Goal: Obtain resource: Download file/media

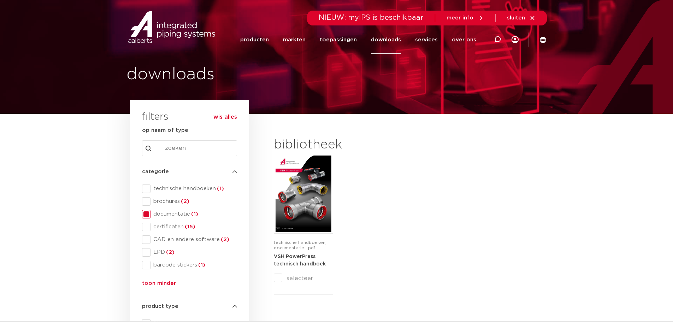
click at [147, 212] on span at bounding box center [146, 214] width 8 height 8
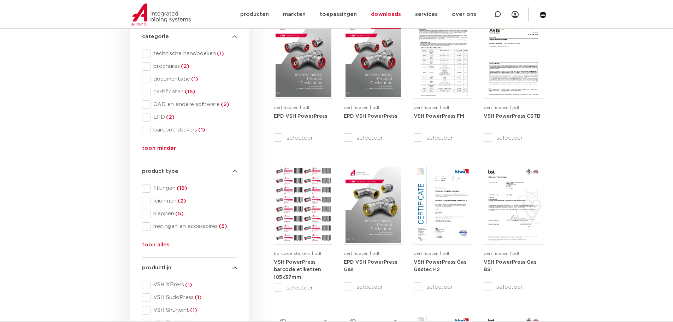
scroll to position [141, 0]
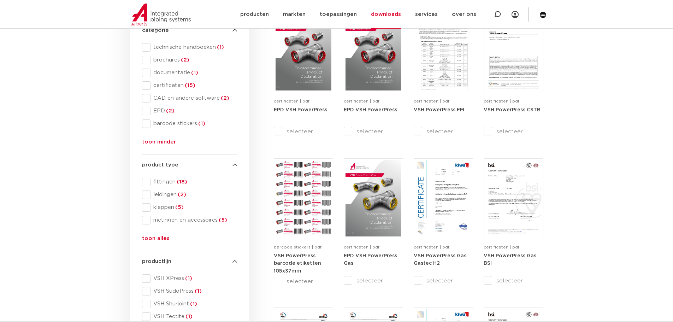
click at [163, 212] on ul "fittingen (18) leidingen (2) [PERSON_NAME] (5) metingen en accessoires (5) kran…" at bounding box center [189, 203] width 95 height 51
click at [162, 209] on span "[PERSON_NAME] (5)" at bounding box center [193, 207] width 87 height 7
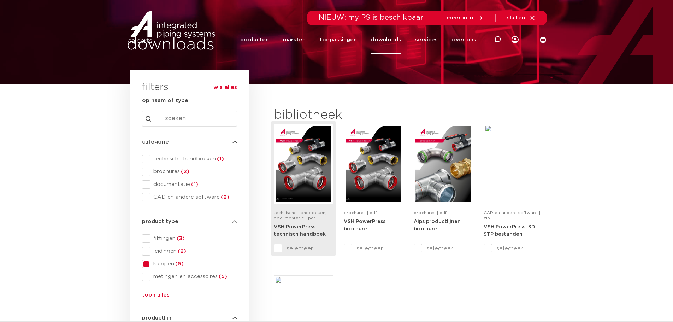
scroll to position [71, 0]
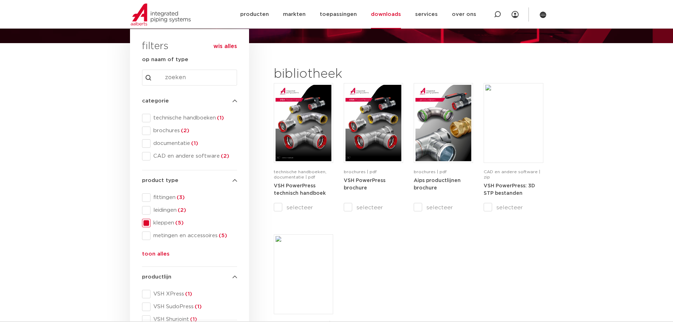
click at [158, 221] on span "[PERSON_NAME] (5)" at bounding box center [193, 222] width 87 height 7
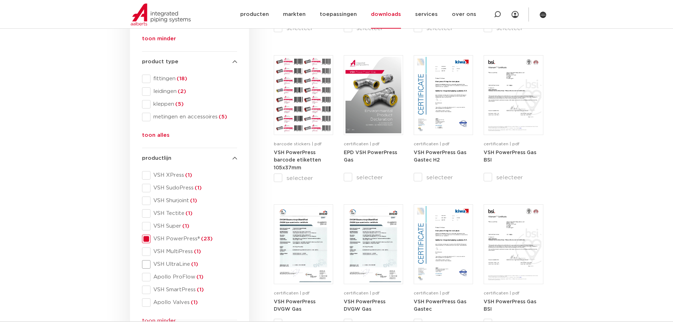
scroll to position [247, 0]
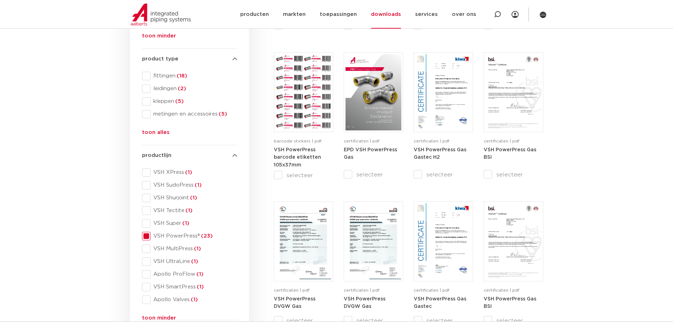
click at [173, 238] on span "VSH PowerPress® (23)" at bounding box center [193, 235] width 87 height 7
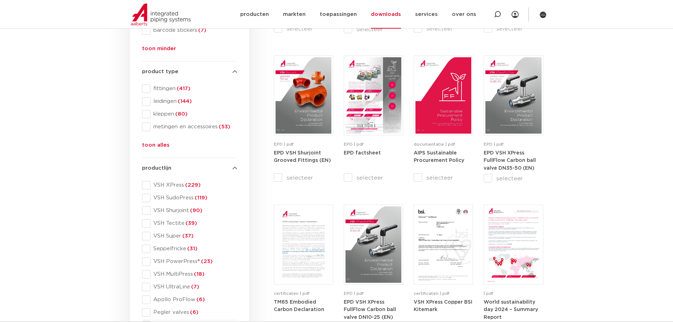
click at [165, 277] on span "VSH MultiPress (18)" at bounding box center [193, 274] width 87 height 7
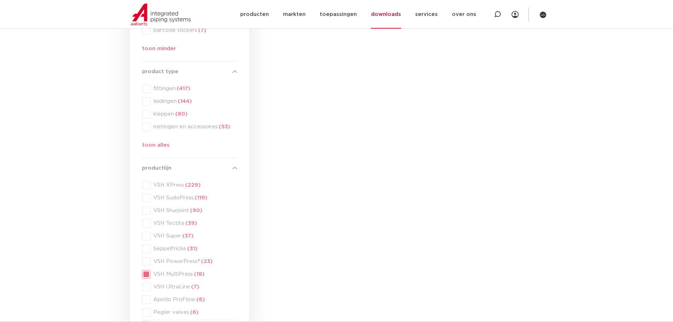
click at [167, 275] on div "productlijn productlijn VSH XPress (229) VSH SudoPress (119) VSH Shurjoint (90)…" at bounding box center [189, 302] width 95 height 276
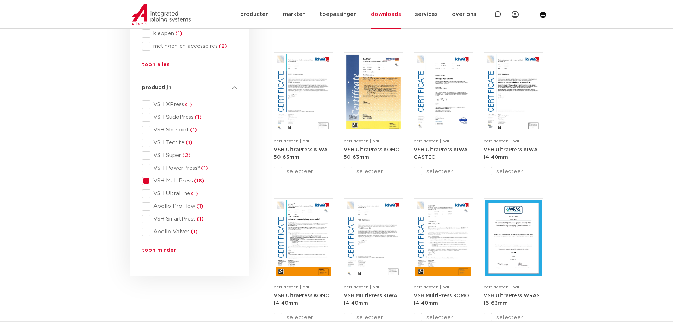
click at [145, 181] on span at bounding box center [146, 181] width 8 height 8
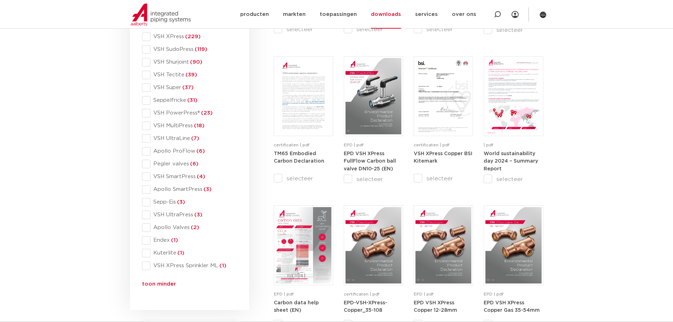
scroll to position [398, 0]
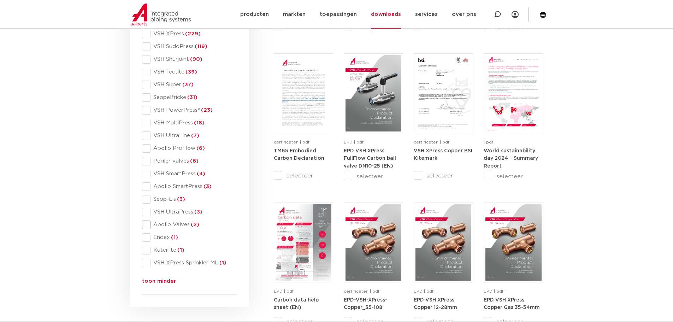
click at [143, 227] on span at bounding box center [146, 224] width 8 height 8
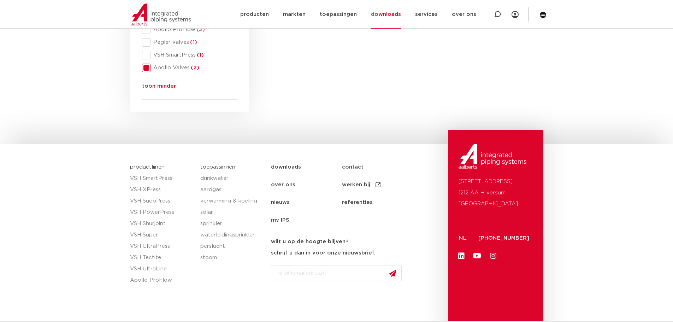
scroll to position [292, 0]
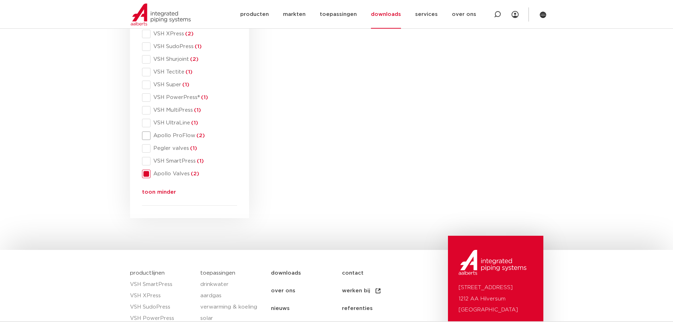
click at [147, 138] on span at bounding box center [146, 135] width 8 height 8
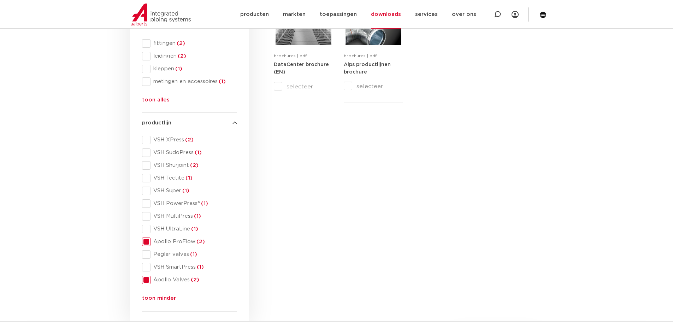
scroll to position [292, 0]
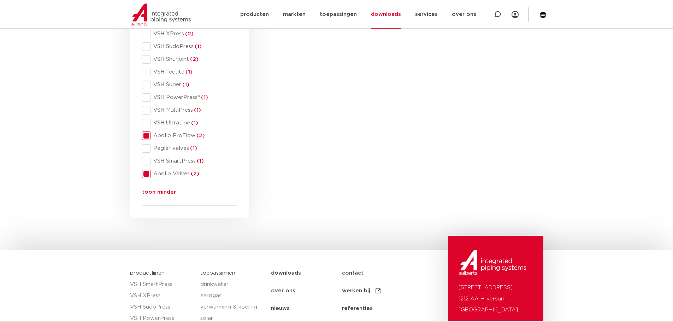
click at [144, 172] on span at bounding box center [146, 174] width 8 height 8
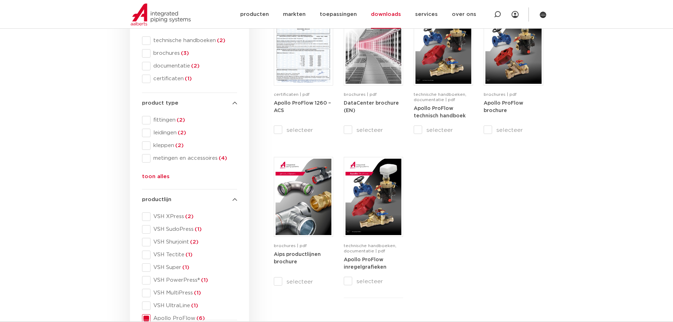
scroll to position [154, 0]
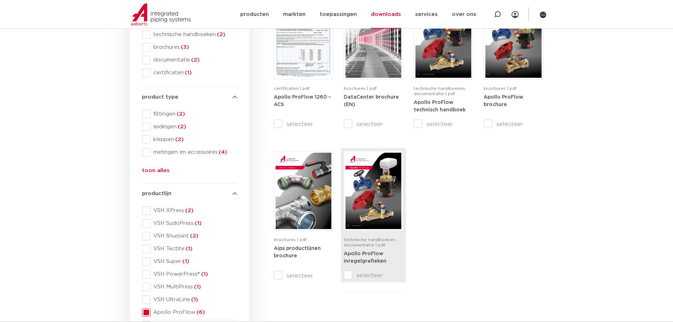
click at [375, 219] on img at bounding box center [373, 191] width 56 height 76
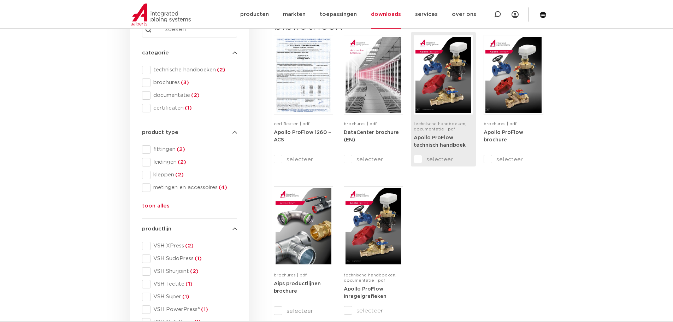
click at [445, 102] on img at bounding box center [443, 75] width 56 height 76
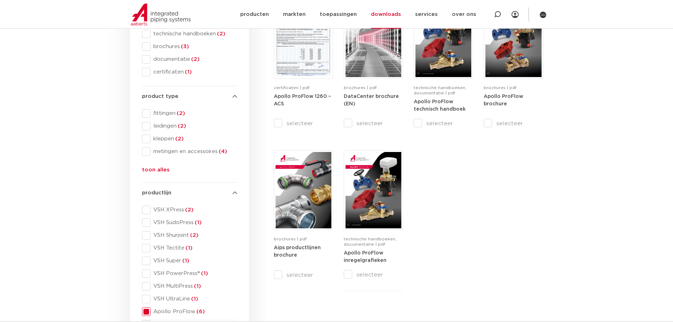
scroll to position [189, 0]
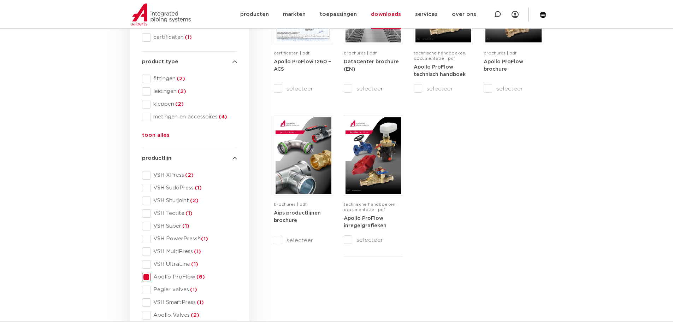
click at [150, 277] on span "Apollo ProFlow (6)" at bounding box center [193, 276] width 87 height 7
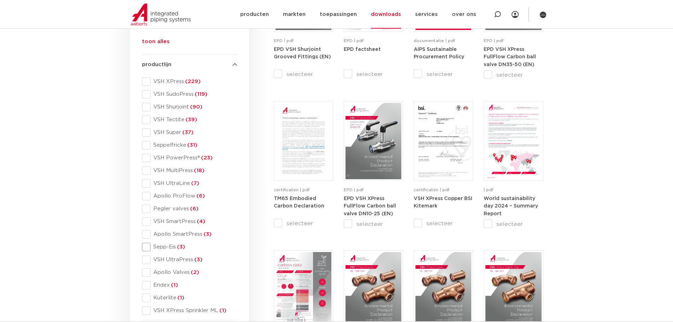
scroll to position [363, 0]
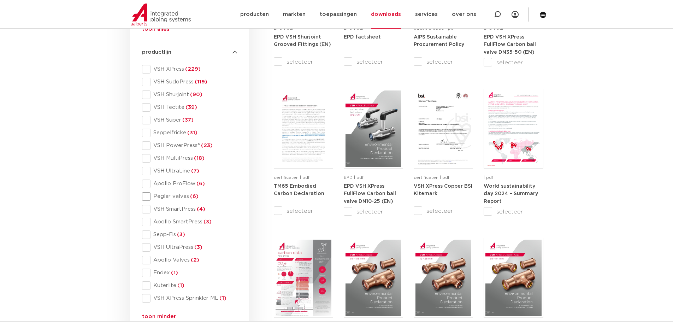
click at [176, 196] on span "Pegler valves (6)" at bounding box center [193, 196] width 87 height 7
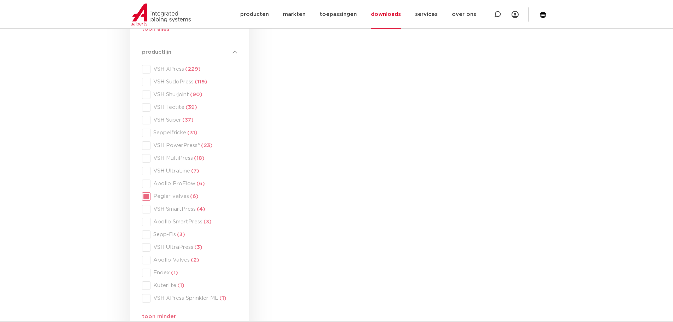
scroll to position [270, 0]
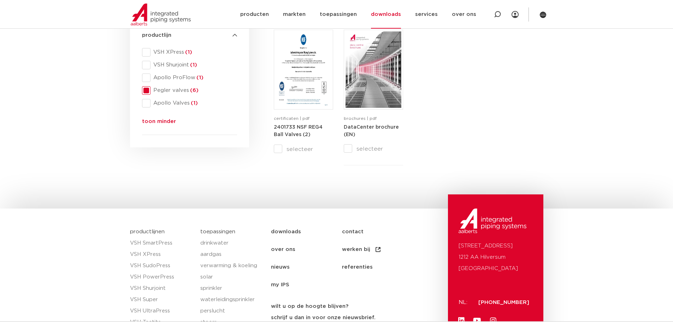
click at [157, 93] on span "Pegler valves (6)" at bounding box center [193, 90] width 87 height 7
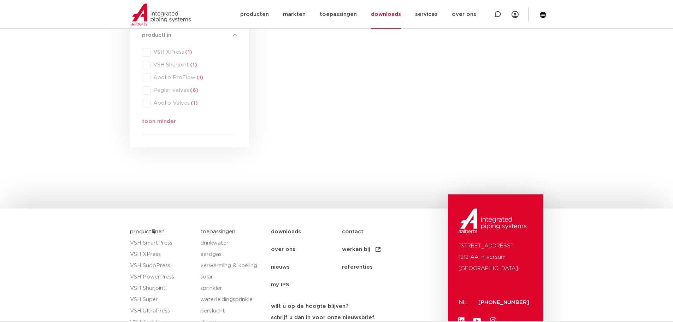
scroll to position [363, 0]
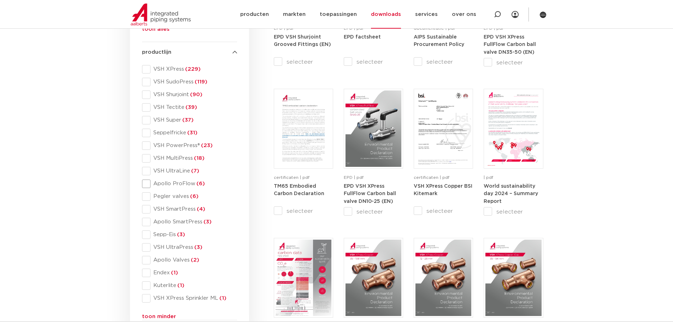
click at [180, 185] on span "Apollo ProFlow (6)" at bounding box center [193, 183] width 87 height 7
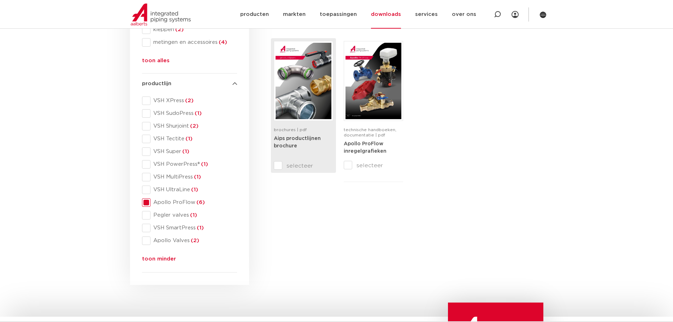
scroll to position [225, 0]
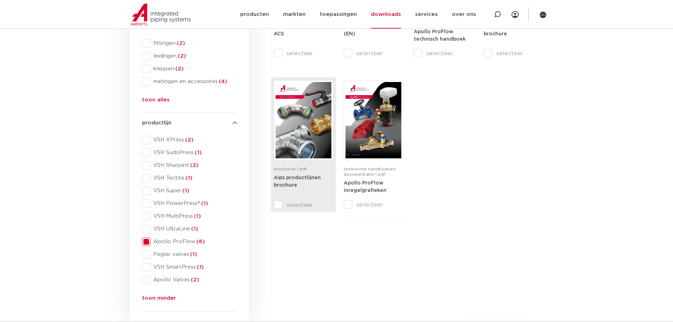
click at [298, 148] on img at bounding box center [304, 120] width 56 height 76
click at [153, 242] on span "Apollo ProFlow (6)" at bounding box center [193, 241] width 87 height 7
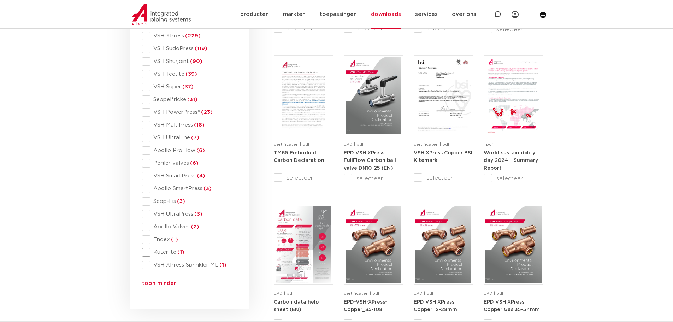
scroll to position [389, 0]
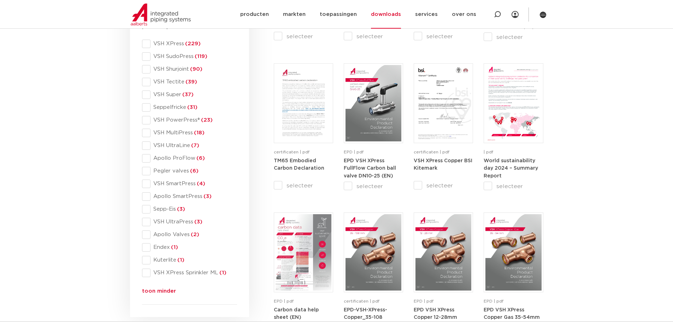
click at [141, 122] on div "search downloads by name or type search Search content Clear filters filters wi…" at bounding box center [189, 13] width 102 height 593
click at [147, 122] on span at bounding box center [146, 120] width 8 height 8
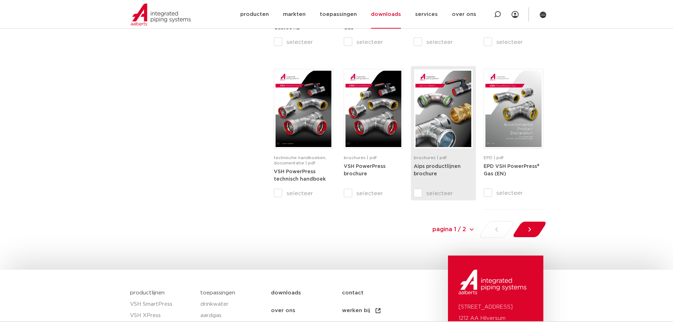
scroll to position [671, 0]
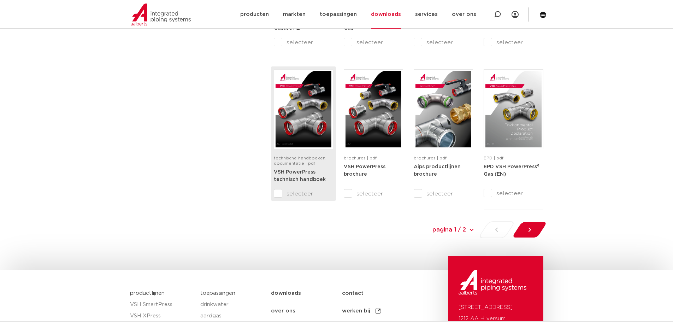
click at [302, 177] on strong "VSH PowerPress technisch handboek" at bounding box center [300, 176] width 52 height 13
